Goal: Browse casually: Explore the website without a specific task or goal

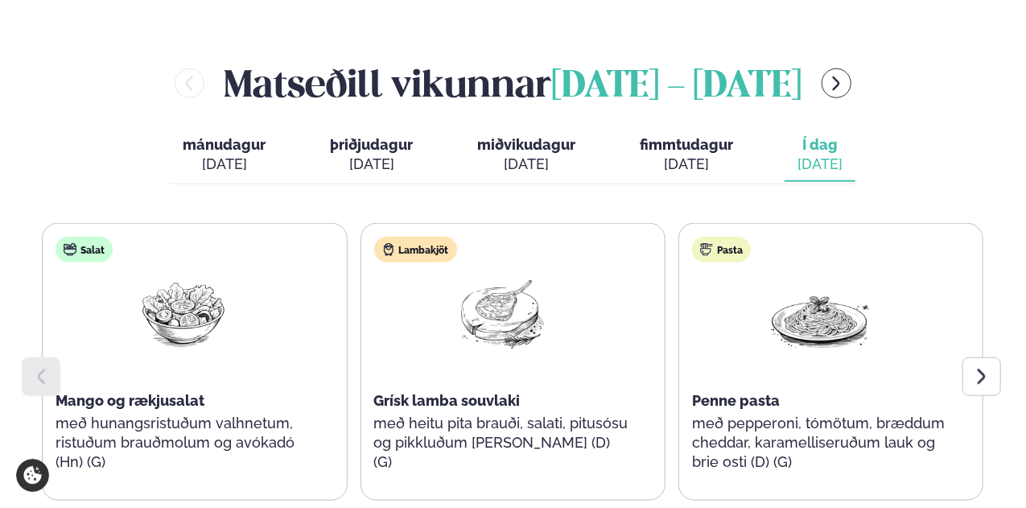
scroll to position [724, 0]
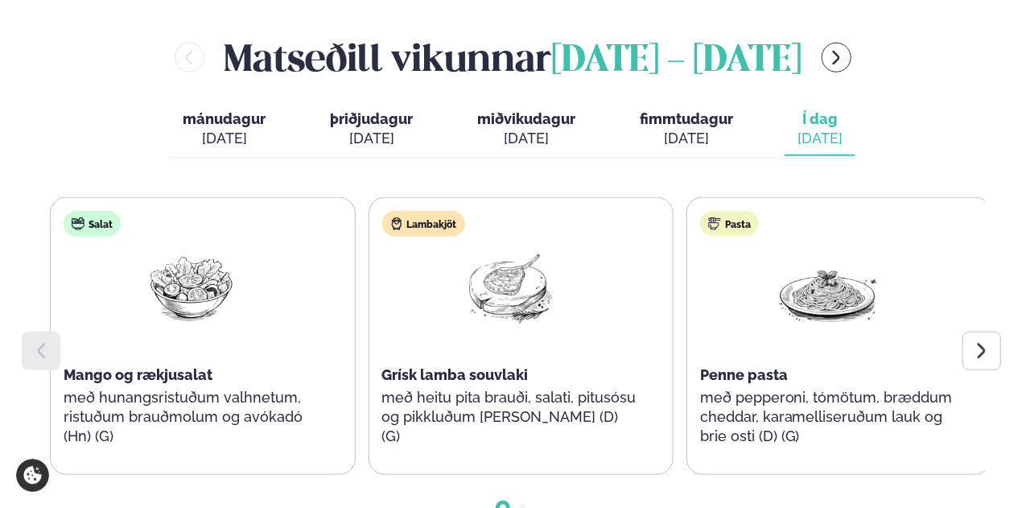
click at [265, 369] on div "Salat Mango og rækjusalat með hunangsristuðum valhnetum, ristuðum brauðmolum og…" at bounding box center [192, 336] width 282 height 277
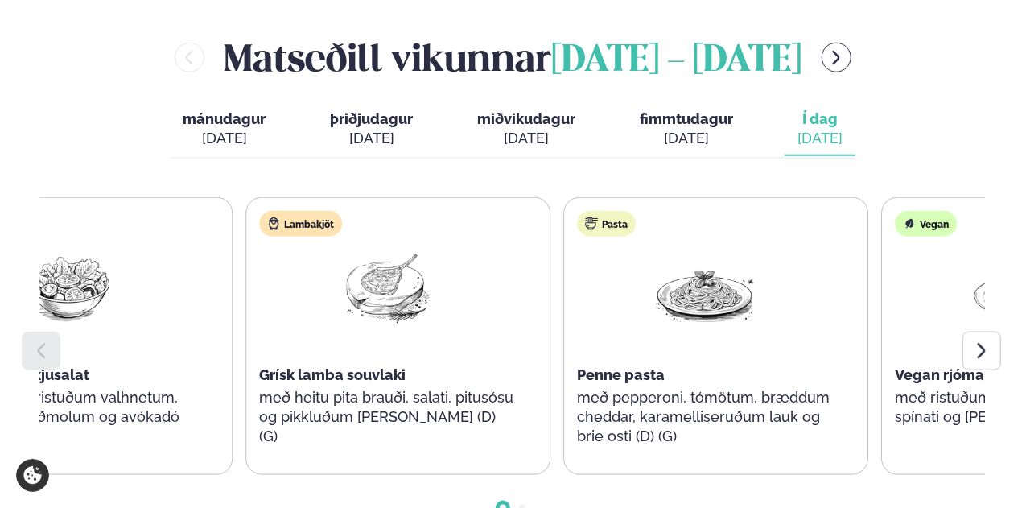
click at [154, 388] on p "með hunangsristuðum valhnetum, ristuðum brauðmolum og avókadó (Hn) (G)" at bounding box center [69, 417] width 256 height 58
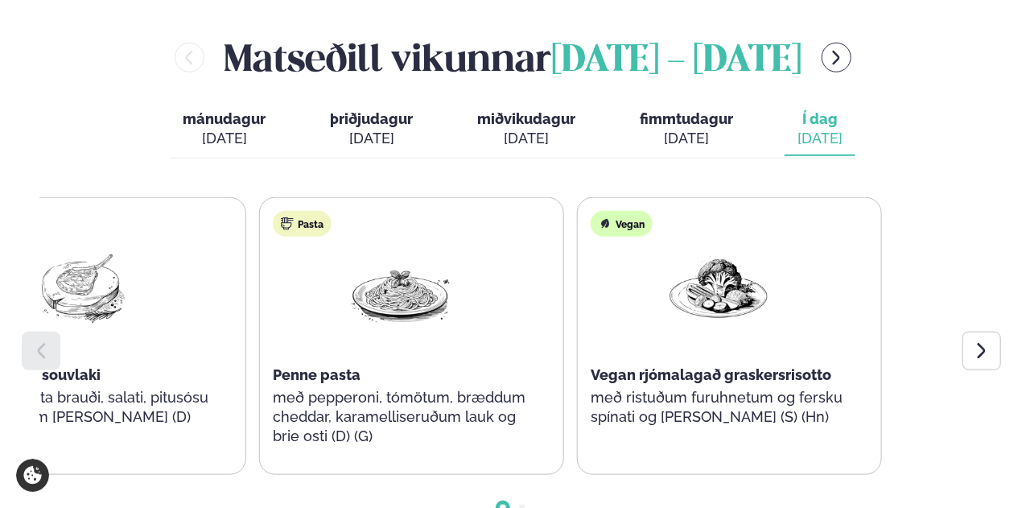
click at [209, 295] on div "Salat Mango og rækjusalat með hunangsristuðum valhnetum, ristuðum brauðmolum og…" at bounding box center [93, 336] width 941 height 278
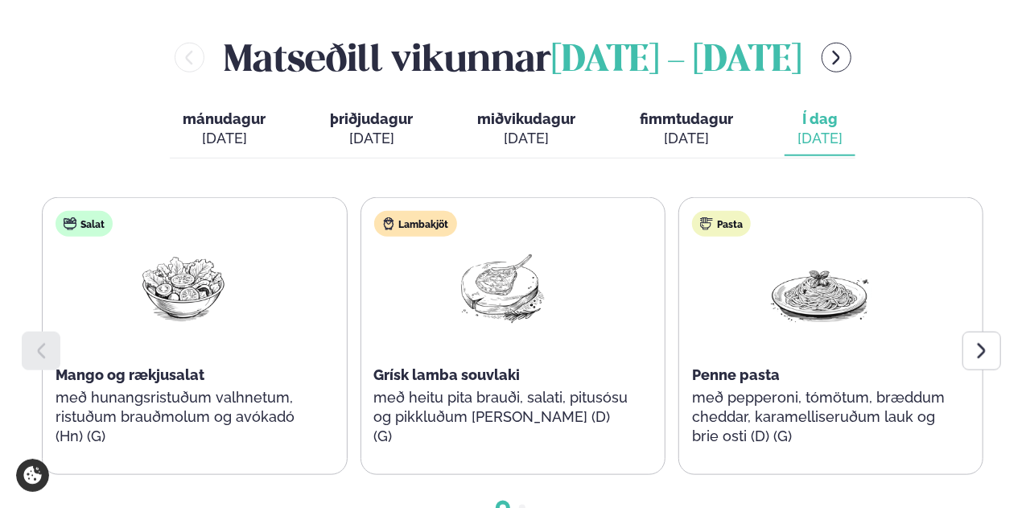
click at [397, 388] on p "með heitu pita brauði, salati, pitusósu og pikkluðum [PERSON_NAME] (D) (G)" at bounding box center [502, 417] width 256 height 58
click at [442, 388] on p "með heitu pita brauði, salati, pitusósu og pikkluðum [PERSON_NAME] (D) (G)" at bounding box center [502, 417] width 256 height 58
click at [496, 388] on p "með heitu pita brauði, salati, pitusósu og pikkluðum [PERSON_NAME] (D) (G)" at bounding box center [502, 417] width 256 height 58
click at [567, 388] on p "með heitu pita brauði, salati, pitusósu og pikkluðum [PERSON_NAME] (D) (G)" at bounding box center [502, 417] width 256 height 58
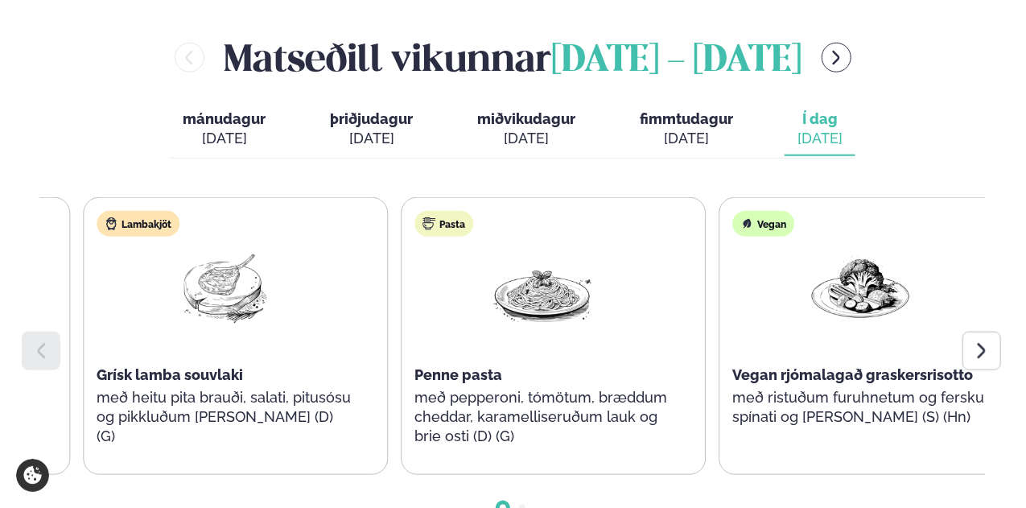
click at [521, 388] on p "með pepperoni, tómötum, bræddum cheddar, karamelliseruðum lauk og brie osti (D)…" at bounding box center [542, 417] width 256 height 58
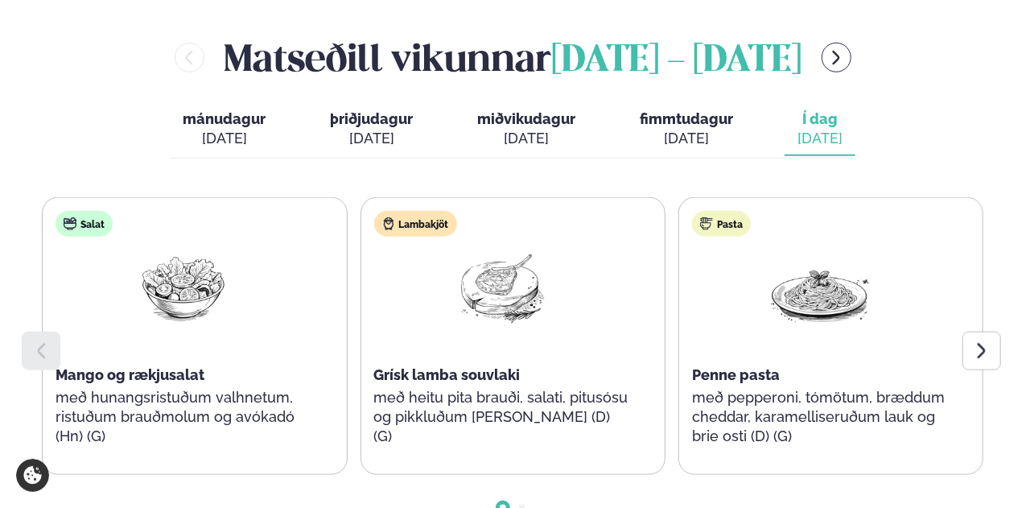
click at [986, 331] on div at bounding box center [981, 350] width 39 height 39
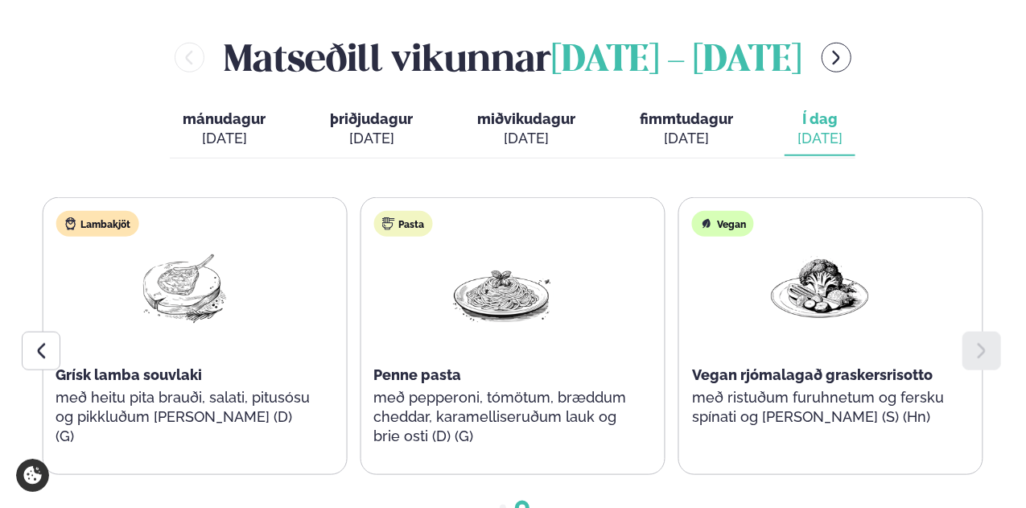
click at [34, 331] on div at bounding box center [41, 350] width 39 height 39
